Goal: Find specific page/section: Find specific page/section

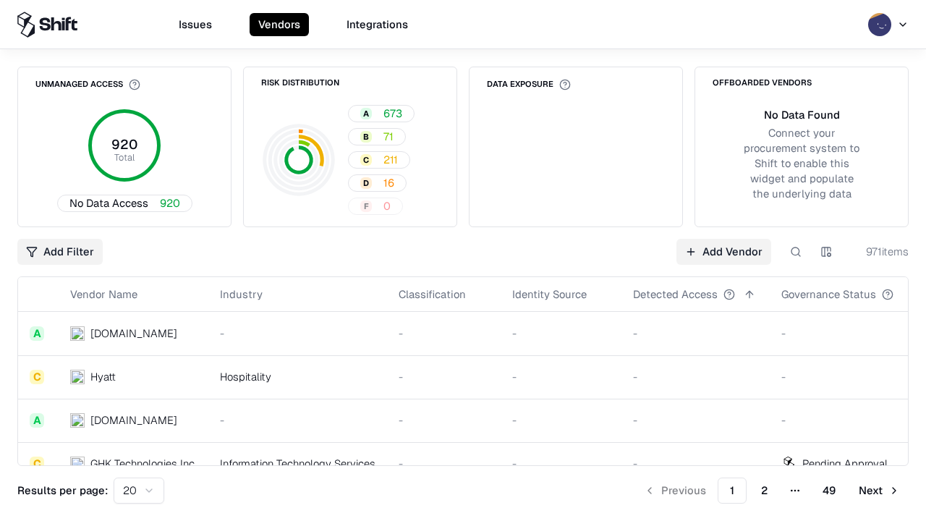
click at [463, 261] on div "Add Filter Add Vendor 971 items" at bounding box center [463, 252] width 892 height 26
click at [60, 252] on html "Issues Vendors Integrations Unmanaged Access 920 Total No Data Access 920 Risk …" at bounding box center [463, 260] width 926 height 521
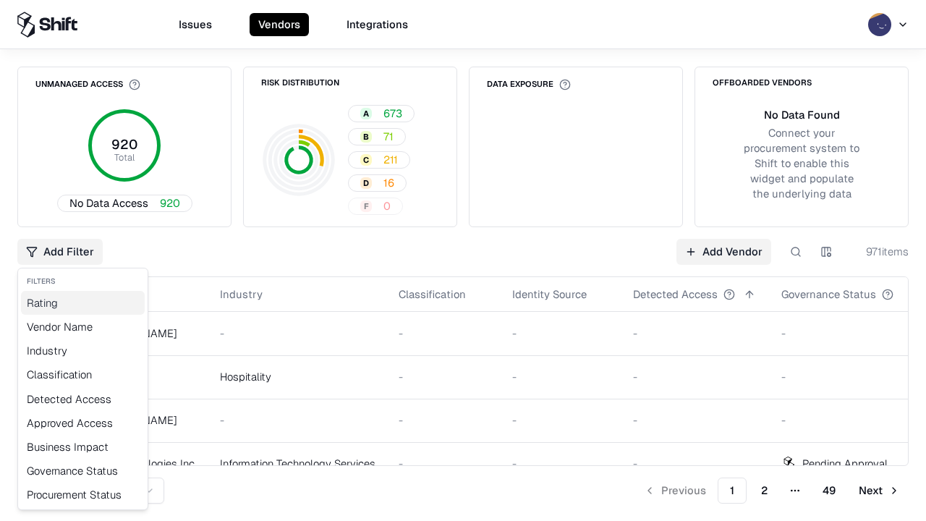
click at [83, 303] on div "Rating" at bounding box center [83, 303] width 124 height 24
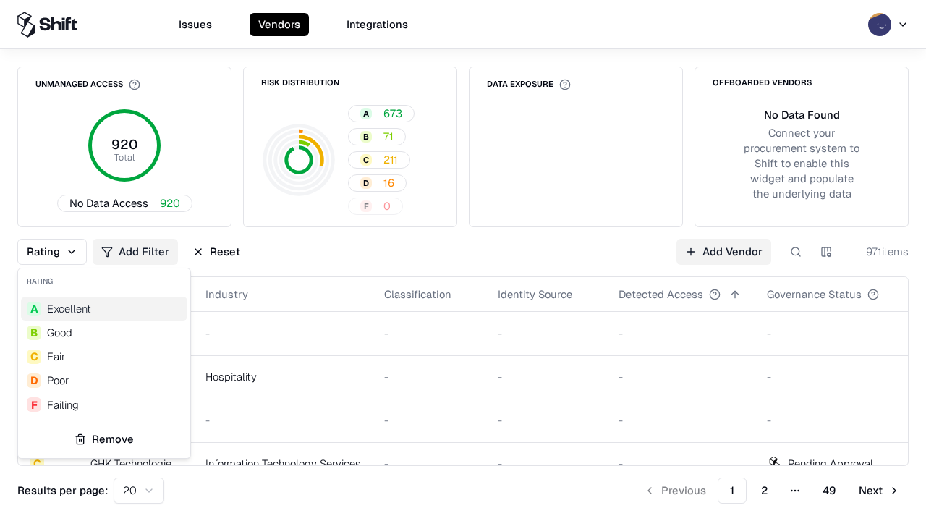
click at [463, 261] on html "Issues Vendors Integrations Unmanaged Access 920 Total No Data Access 920 Risk …" at bounding box center [463, 260] width 926 height 521
click at [463, 261] on div "Rating Add Filter Reset Add Vendor 971 items" at bounding box center [463, 252] width 892 height 26
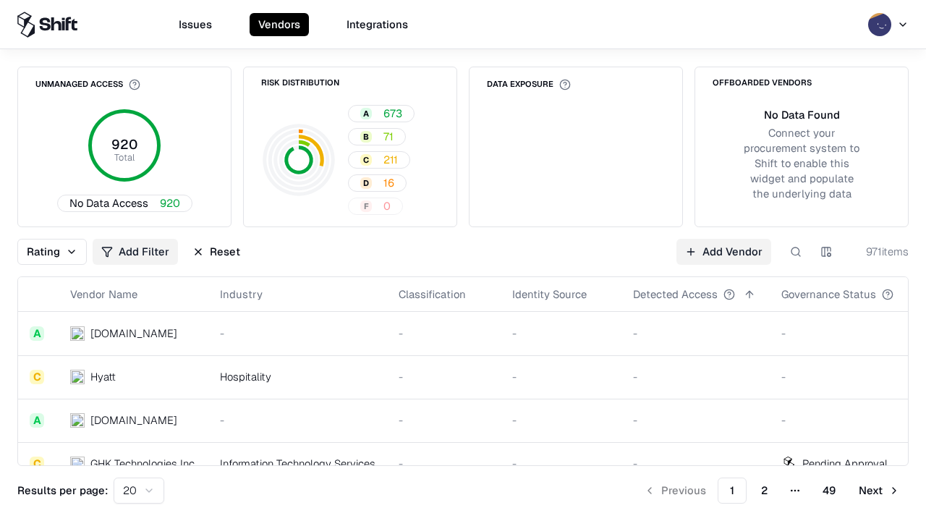
click at [216, 252] on button "Reset" at bounding box center [216, 252] width 65 height 26
click at [463, 261] on div "Rating Add Filter Reset Add Vendor 971 items" at bounding box center [463, 252] width 892 height 26
click at [60, 252] on html "Issues Vendors Integrations Unmanaged Access 920 Total No Data Access 920 Risk …" at bounding box center [463, 260] width 926 height 521
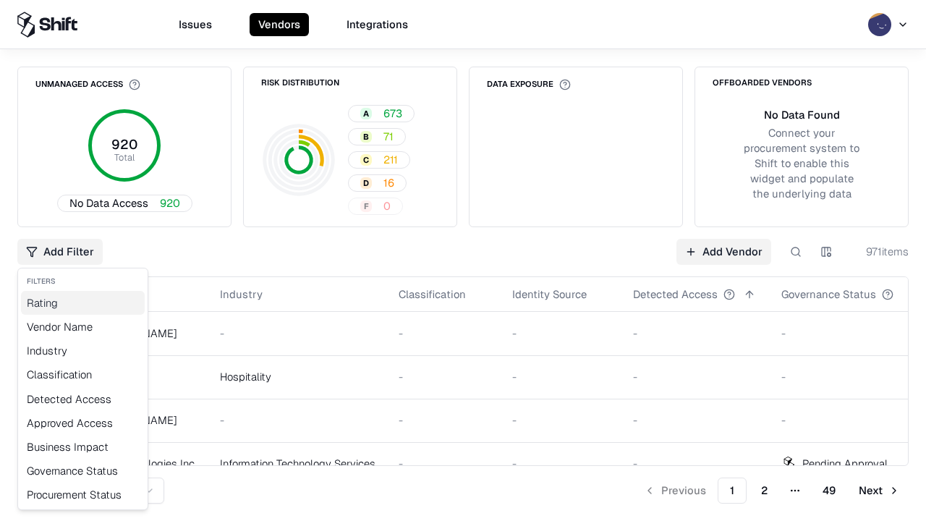
click at [83, 303] on div "Rating" at bounding box center [83, 303] width 124 height 24
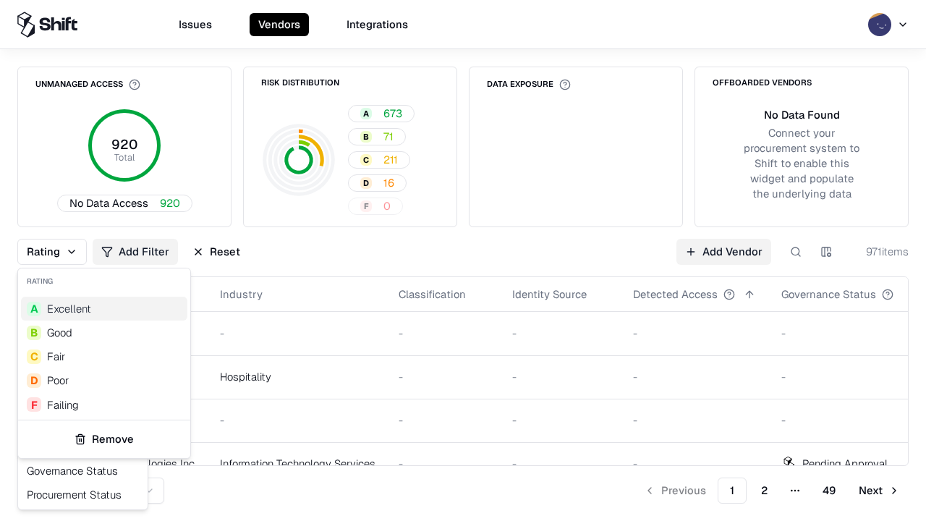
click at [104, 332] on div "B Good" at bounding box center [104, 333] width 166 height 24
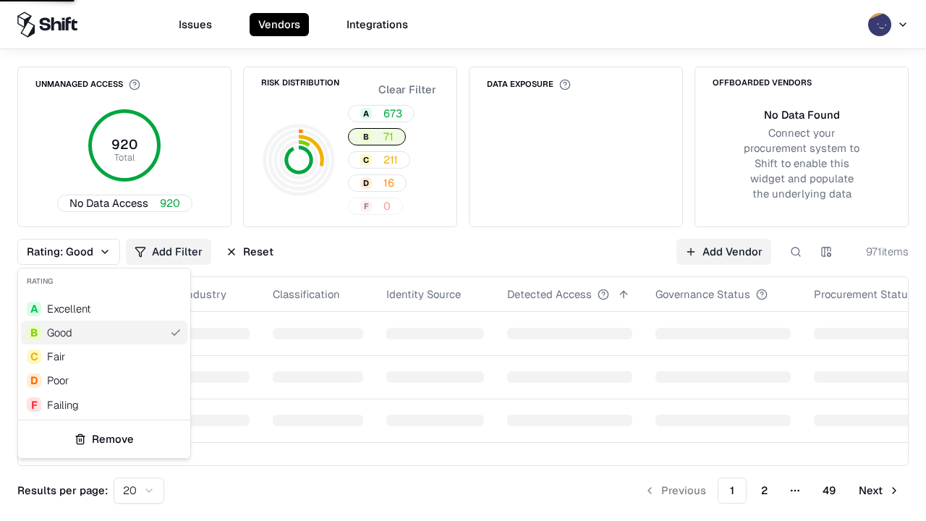
click at [463, 261] on html "Issues Vendors Integrations Unmanaged Access 920 Total No Data Access 920 Risk …" at bounding box center [463, 260] width 926 height 521
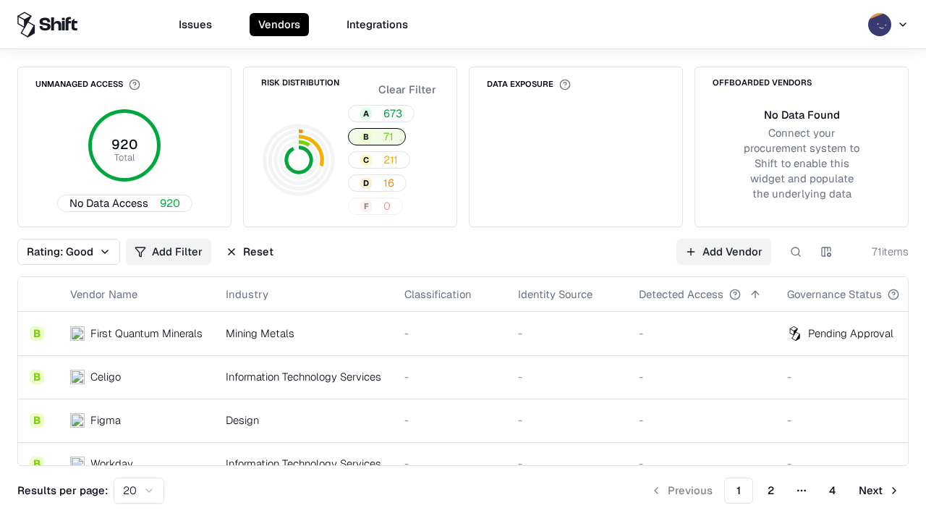
click at [463, 261] on div "Rating: Good Add Filter Reset Add Vendor 71 items" at bounding box center [463, 252] width 892 height 26
click at [250, 252] on button "Reset" at bounding box center [249, 252] width 65 height 26
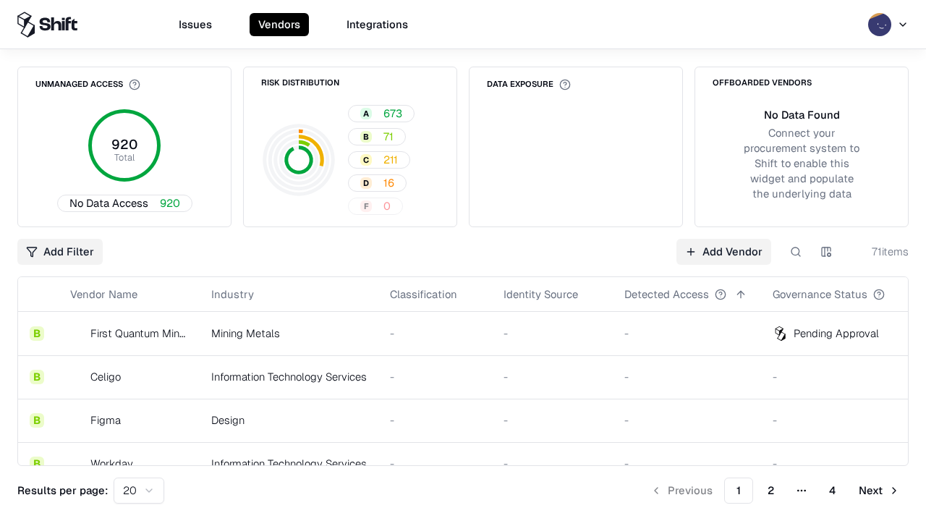
click at [463, 261] on div "Add Filter Add Vendor 71 items" at bounding box center [463, 252] width 892 height 26
click at [60, 252] on html "Issues Vendors Integrations Unmanaged Access 920 Total No Data Access 920 Risk …" at bounding box center [463, 260] width 926 height 521
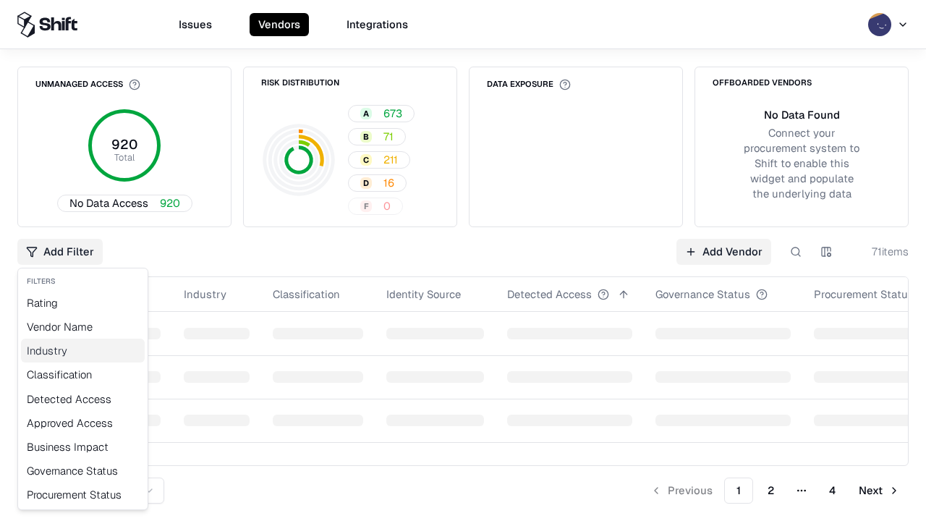
click at [83, 350] on div "Industry" at bounding box center [83, 351] width 124 height 24
